Goal: Information Seeking & Learning: Learn about a topic

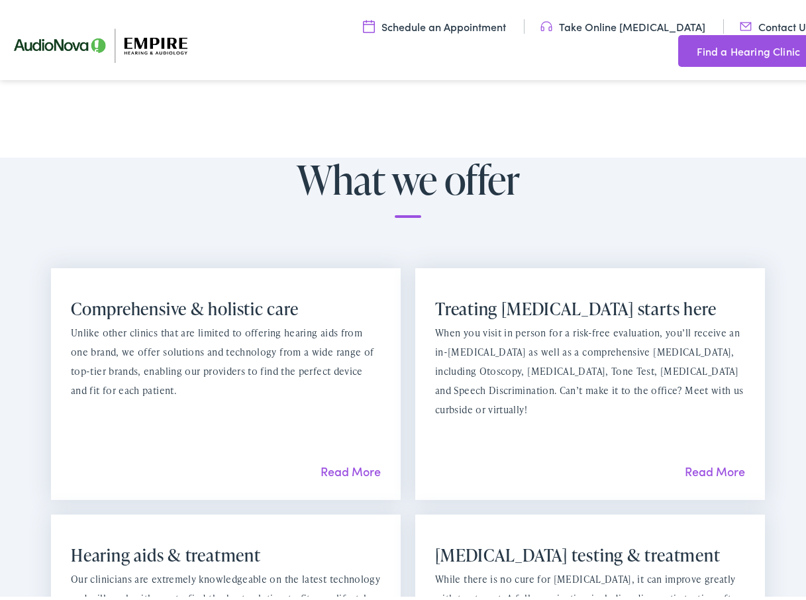
scroll to position [994, 0]
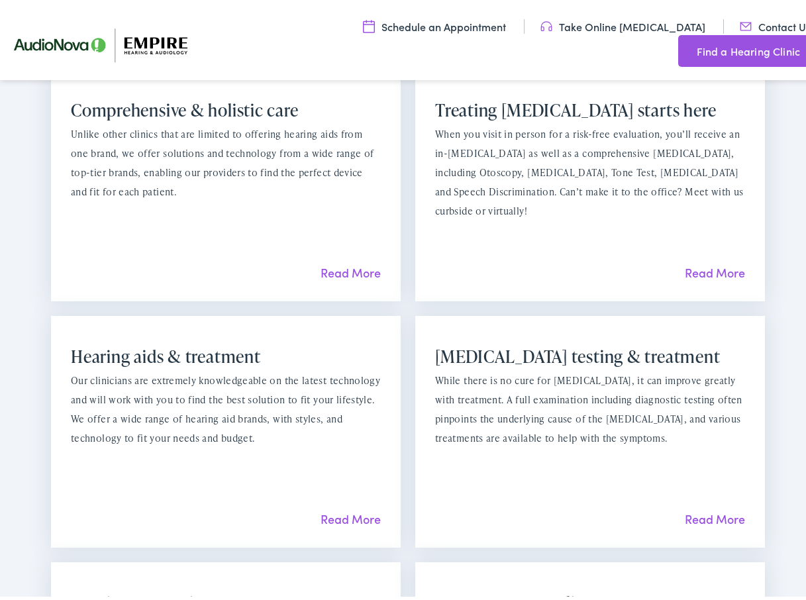
click at [340, 507] on link "Read More" at bounding box center [351, 515] width 60 height 17
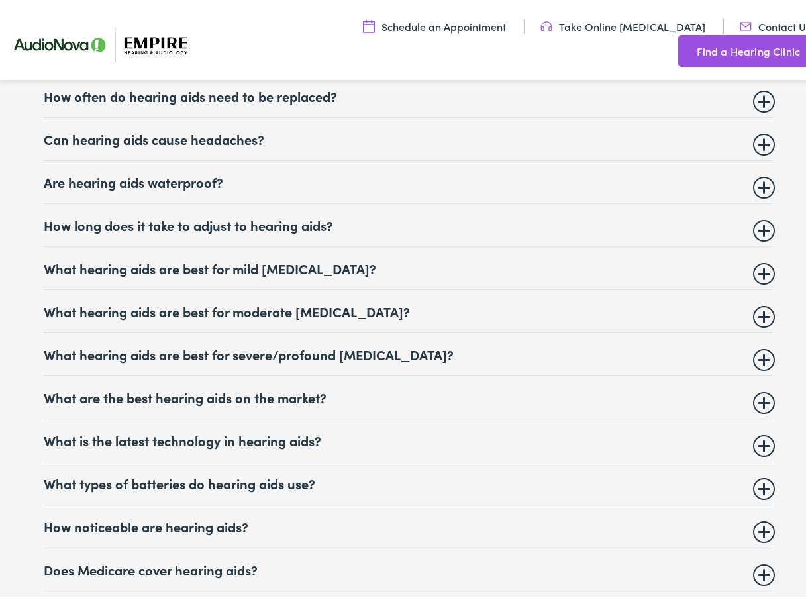
scroll to position [5367, 0]
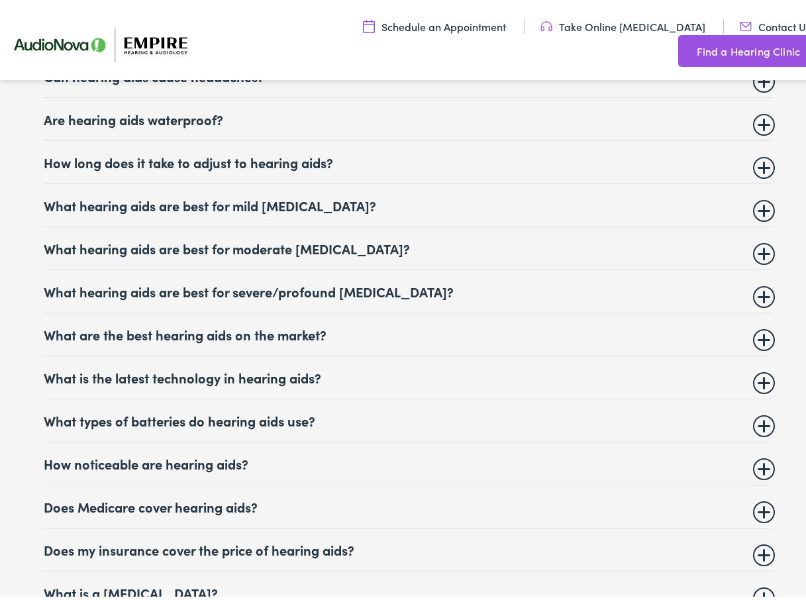
click at [755, 539] on summary "Does my insurance cover the price of hearing aids?" at bounding box center [408, 546] width 729 height 16
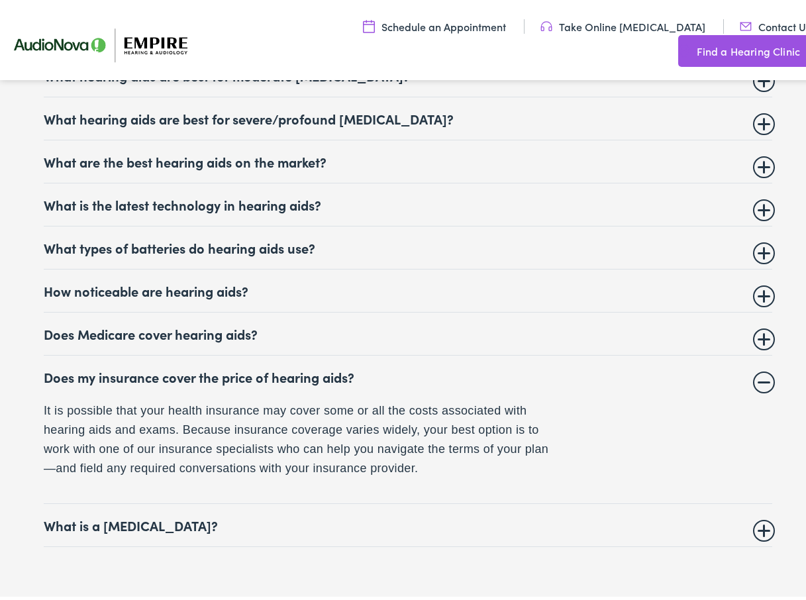
scroll to position [5632, 0]
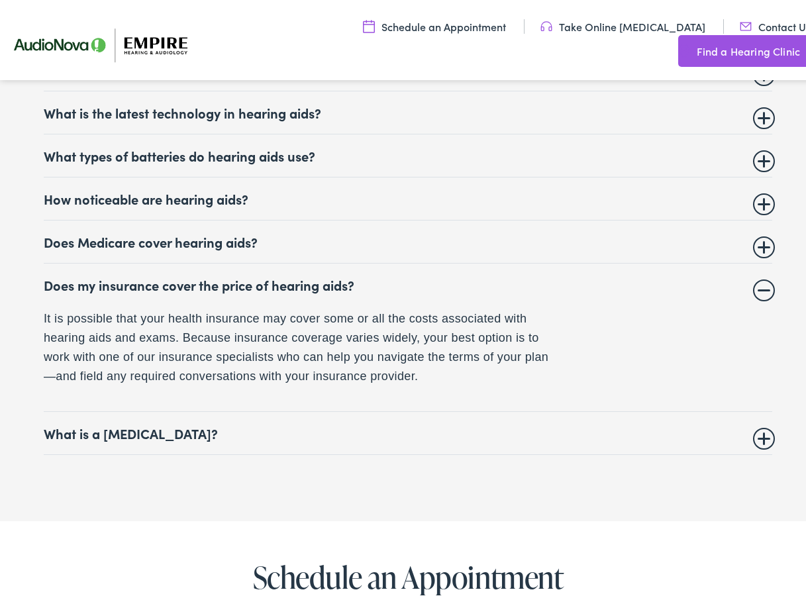
click at [506, 377] on details "Does my insurance cover the price of hearing aids? It is possible that your hea…" at bounding box center [408, 334] width 729 height 148
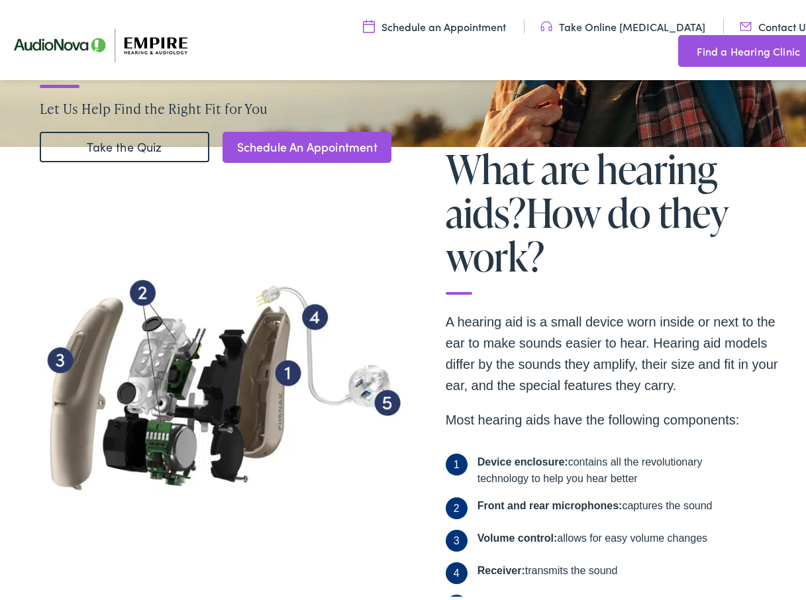
scroll to position [0, 0]
